Goal: Find specific page/section: Find specific page/section

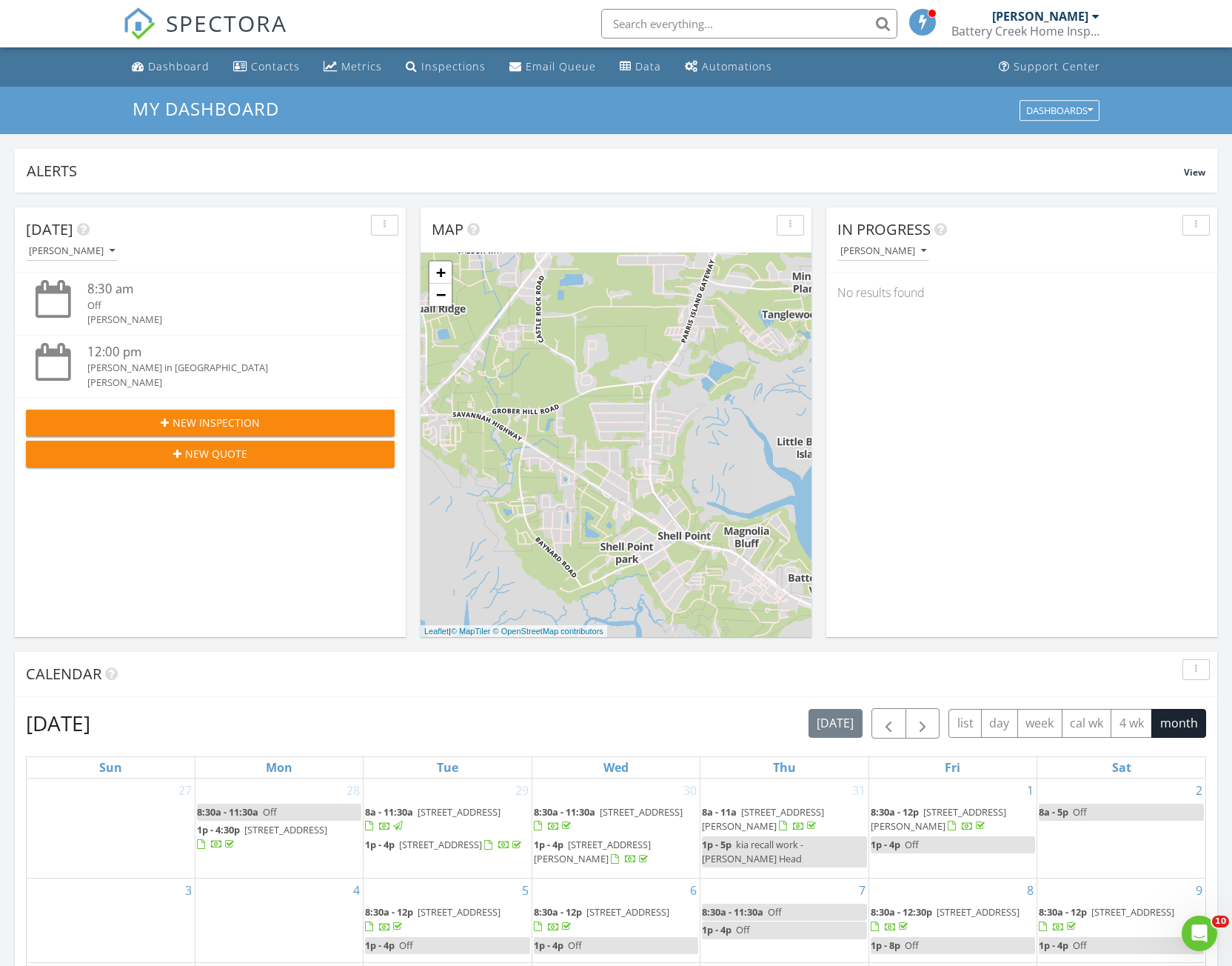
click at [1034, 31] on div "Battery Creek Home Inspections, LLC" at bounding box center [1026, 31] width 148 height 15
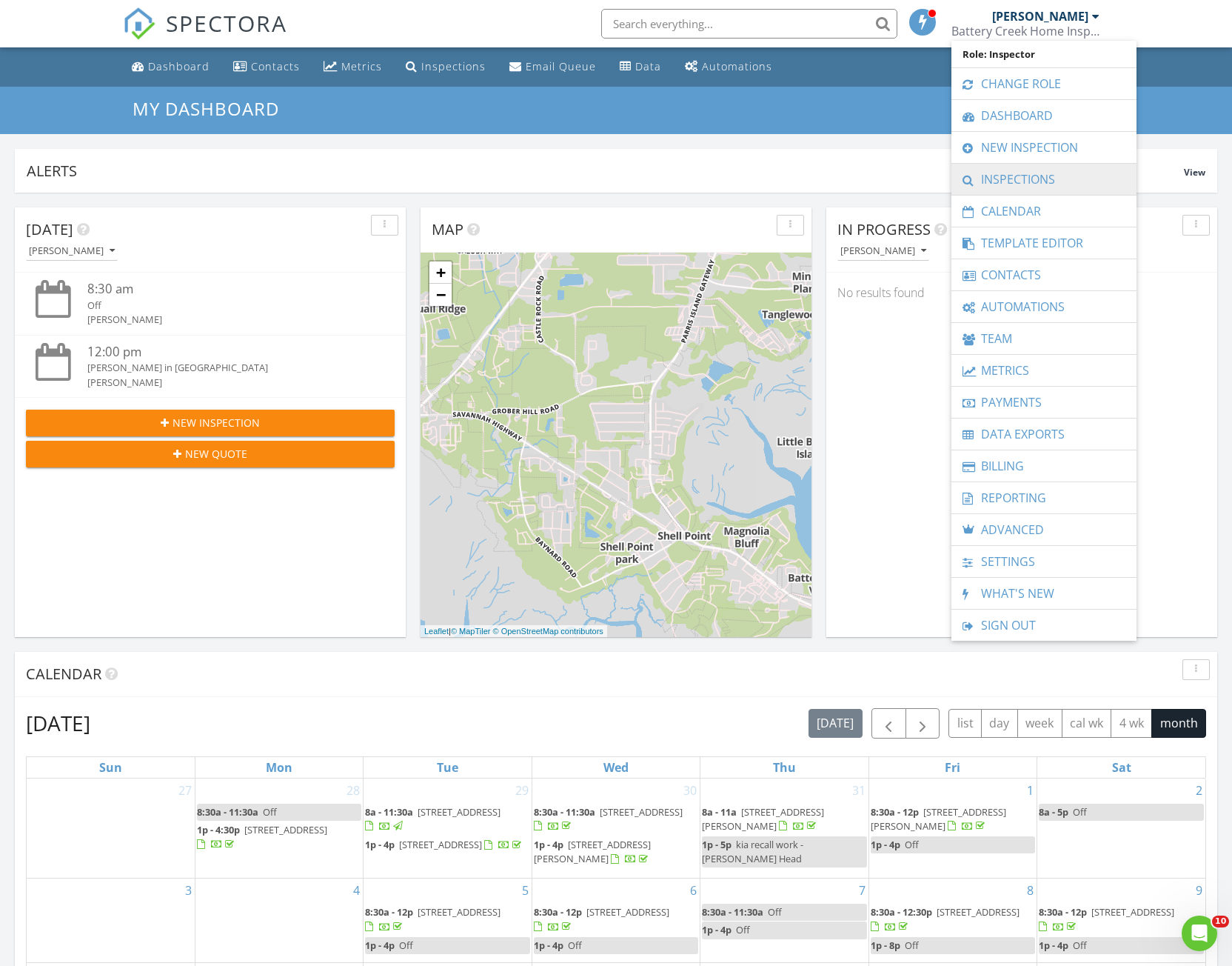
click at [1022, 181] on link "Inspections" at bounding box center [1044, 179] width 171 height 31
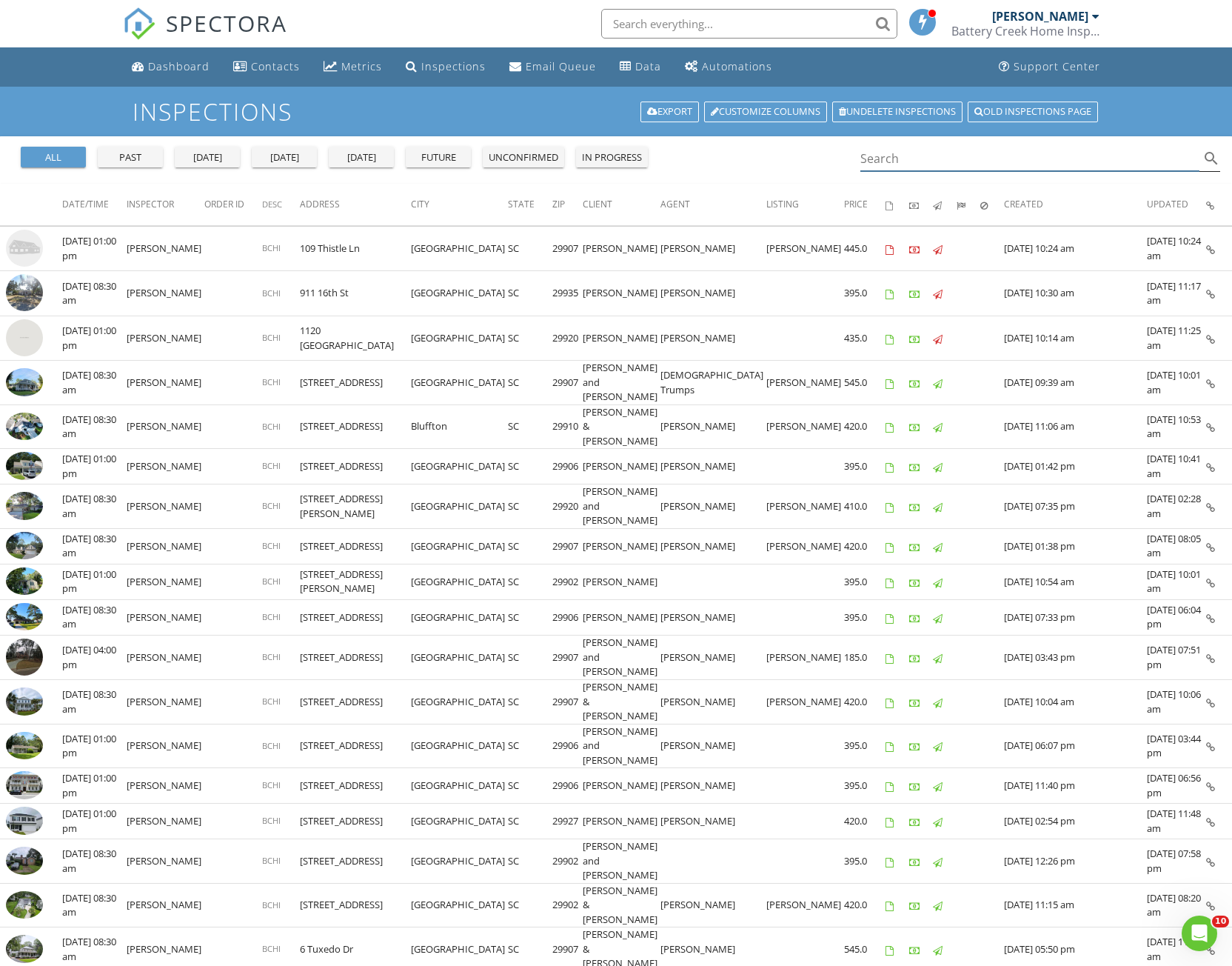
click at [906, 155] on input "Search" at bounding box center [1030, 159] width 339 height 24
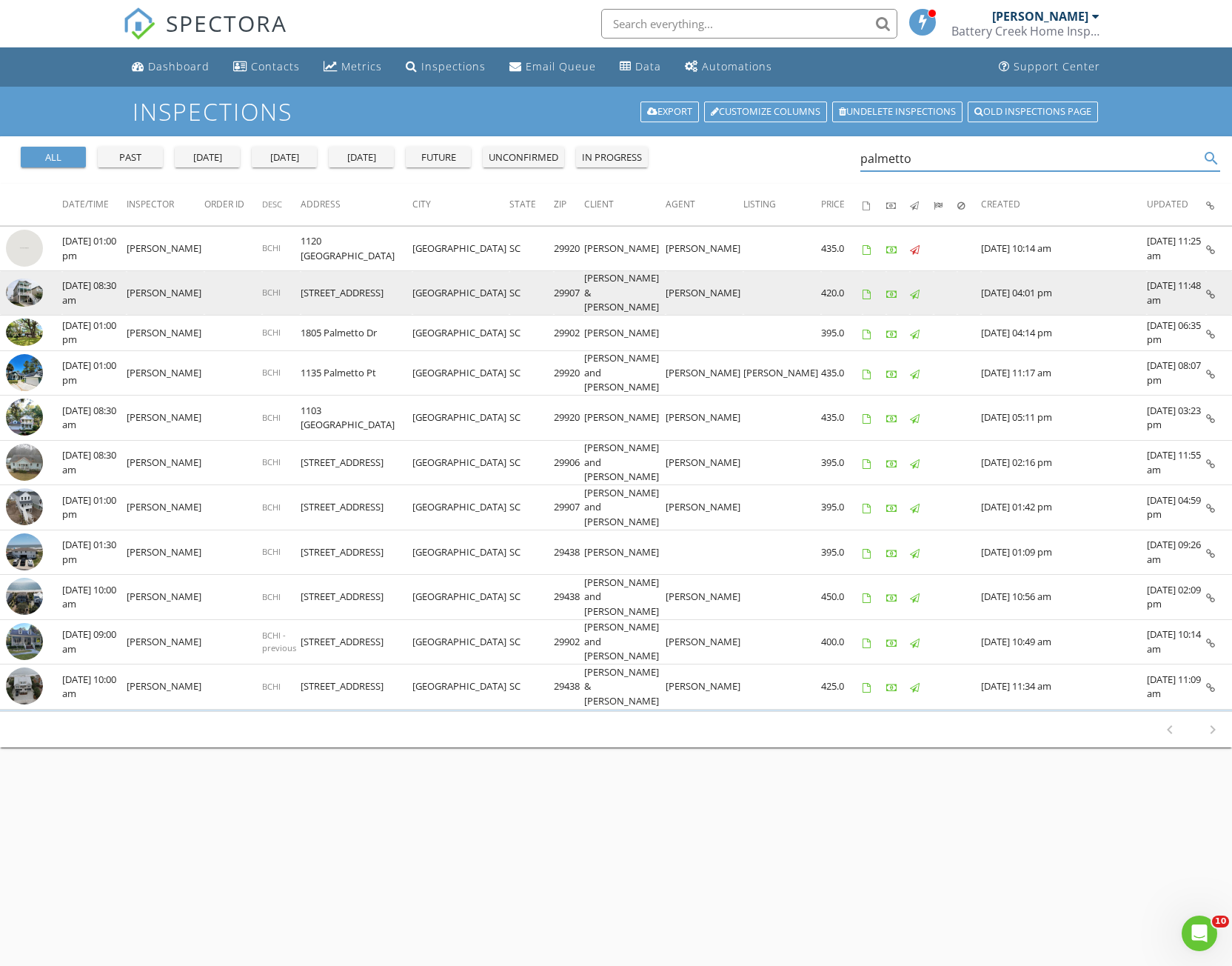
type input "palmetto"
click at [25, 286] on img at bounding box center [24, 292] width 37 height 28
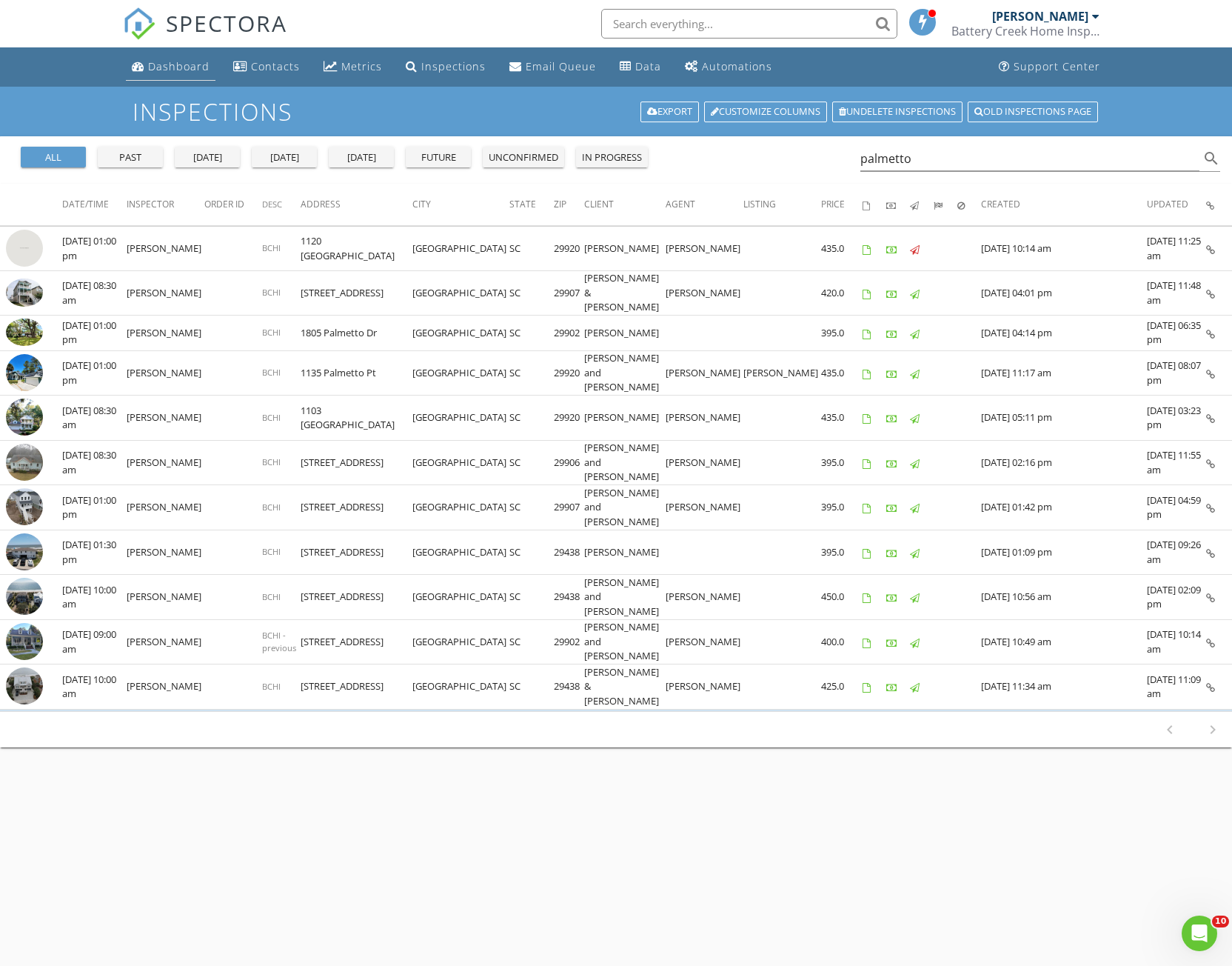
click at [167, 68] on div "Dashboard" at bounding box center [179, 66] width 61 height 14
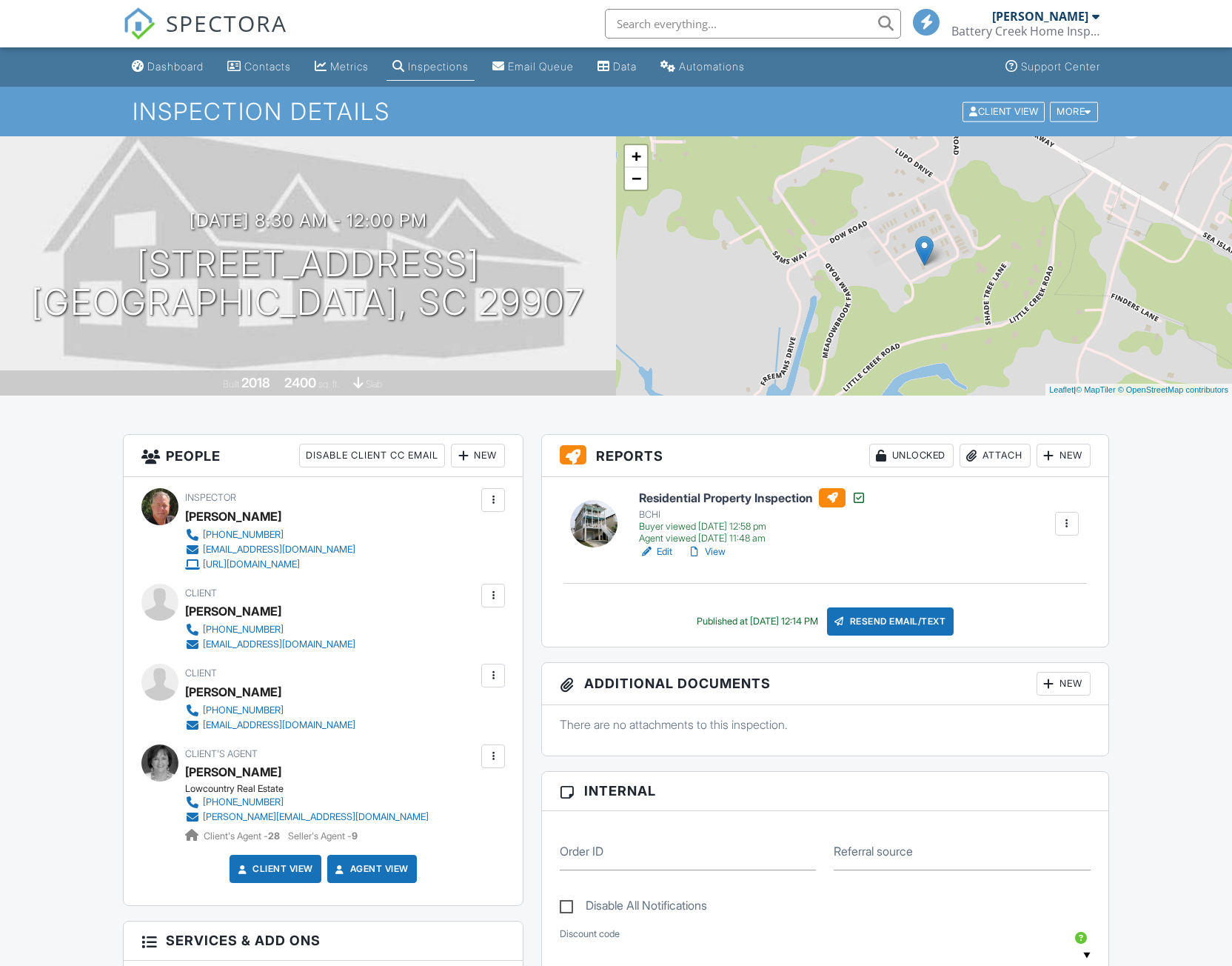
click at [720, 551] on link "View" at bounding box center [706, 551] width 38 height 15
